Goal: Navigation & Orientation: Go to known website

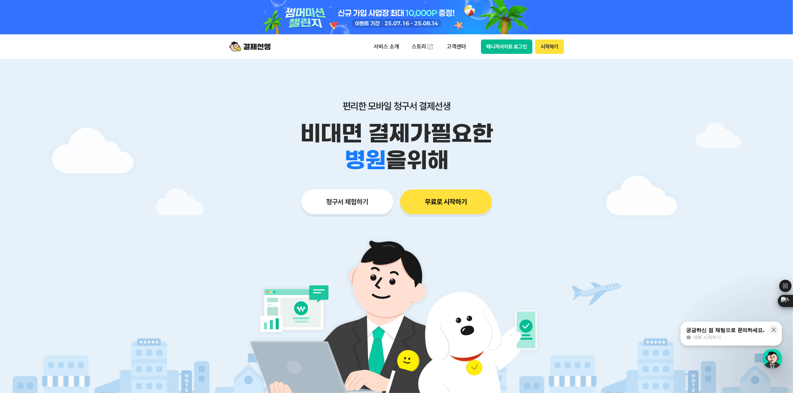
drag, startPoint x: 150, startPoint y: 39, endPoint x: 254, endPoint y: 13, distance: 106.4
click at [39, 29] on div at bounding box center [396, 17] width 793 height 34
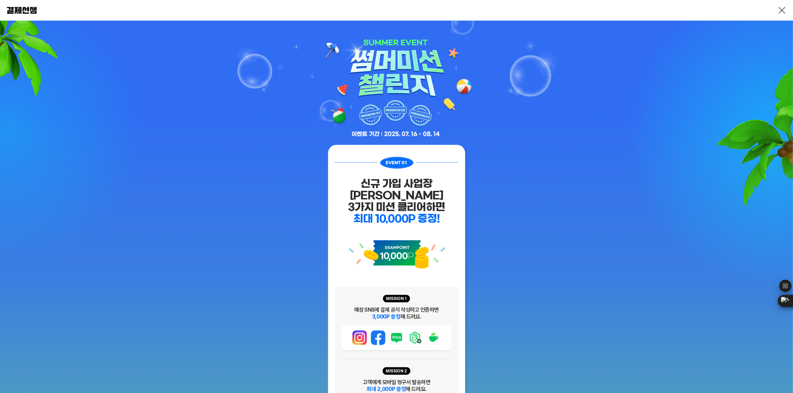
click at [779, 10] on link at bounding box center [782, 10] width 8 height 8
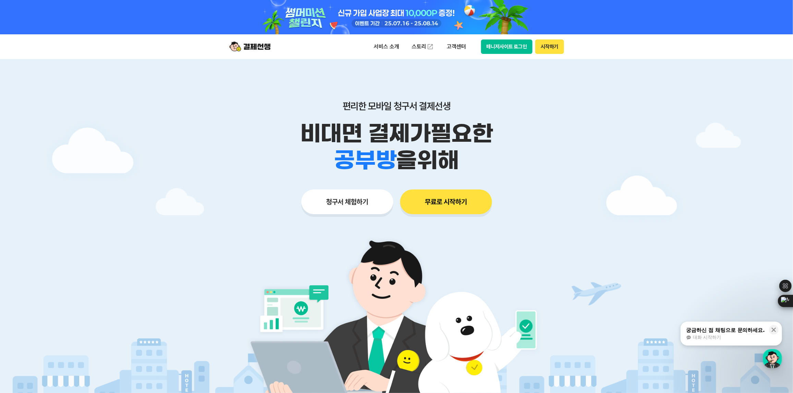
click at [518, 45] on button "매니저사이트 로그인" at bounding box center [507, 46] width 52 height 14
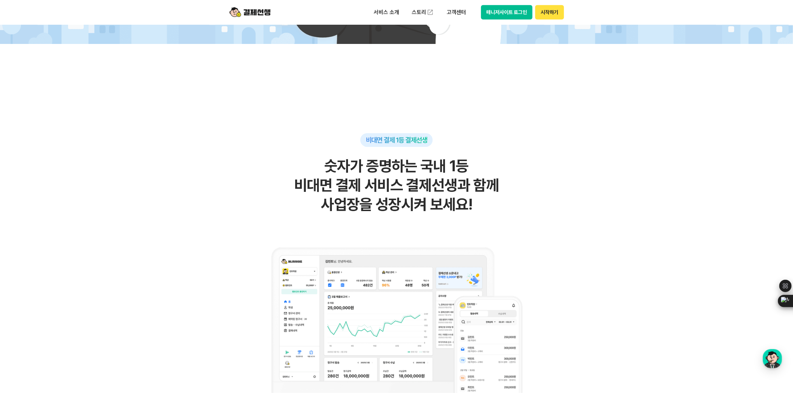
scroll to position [137, 0]
